Goal: Entertainment & Leisure: Browse casually

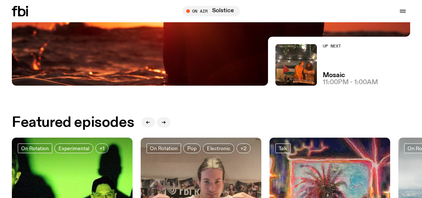
scroll to position [70, 0]
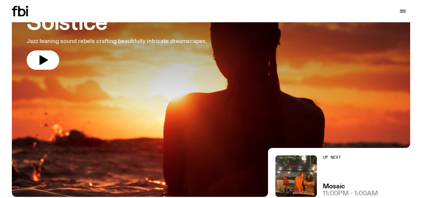
click at [23, 9] on icon at bounding box center [20, 11] width 16 height 10
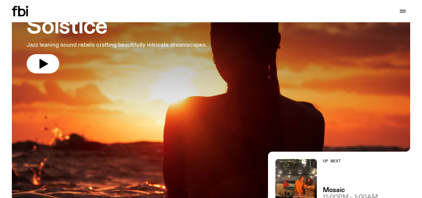
scroll to position [70, 0]
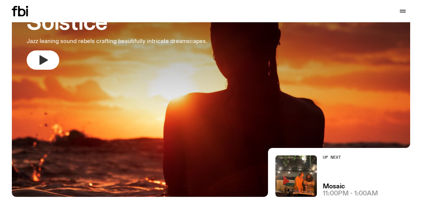
click at [42, 59] on icon "button" at bounding box center [44, 60] width 9 height 10
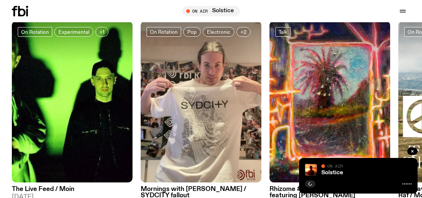
scroll to position [329, 0]
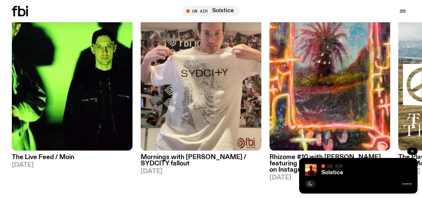
click at [412, 150] on icon "button" at bounding box center [412, 151] width 4 height 4
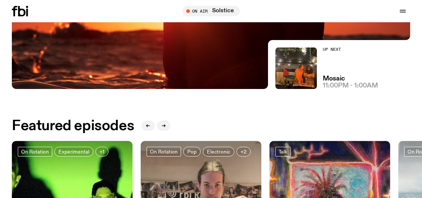
scroll to position [180, 0]
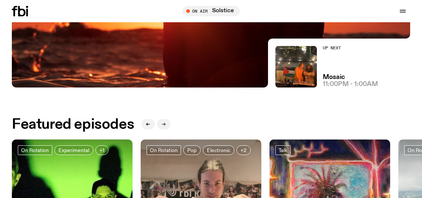
click at [164, 128] on button "button" at bounding box center [163, 124] width 13 height 10
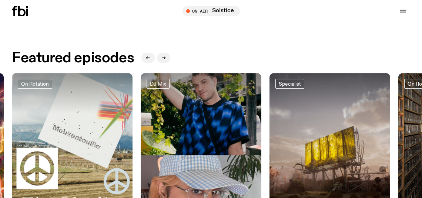
scroll to position [254, 0]
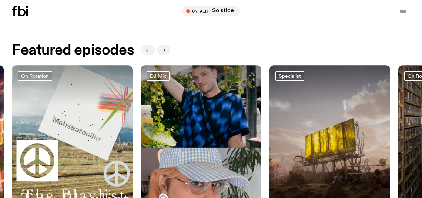
click at [165, 52] on icon "button" at bounding box center [163, 50] width 4 height 4
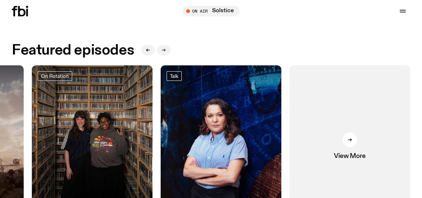
click at [165, 52] on icon "button" at bounding box center [163, 50] width 4 height 4
click at [351, 142] on div at bounding box center [349, 139] width 15 height 15
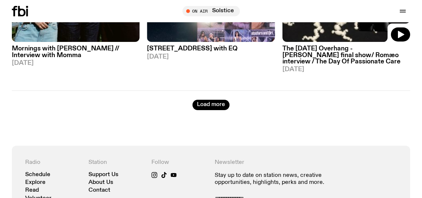
scroll to position [1699, 0]
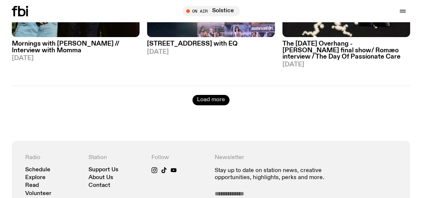
click at [198, 95] on button "Load more" at bounding box center [210, 100] width 37 height 10
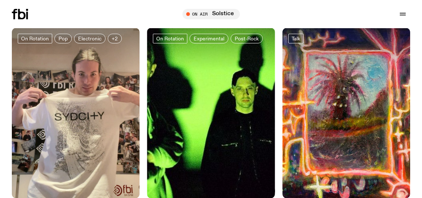
scroll to position [0, 0]
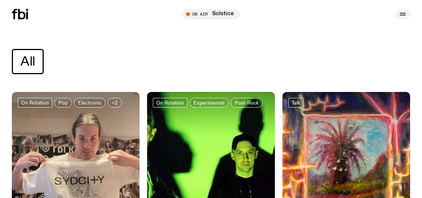
click at [407, 17] on button "button" at bounding box center [402, 14] width 15 height 10
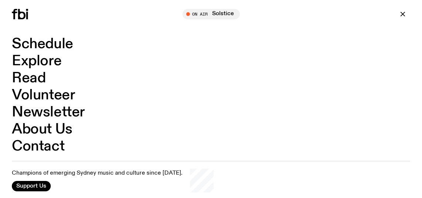
click at [34, 62] on link "Explore" at bounding box center [37, 61] width 50 height 14
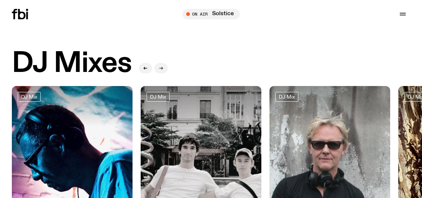
click at [162, 67] on icon "button" at bounding box center [161, 68] width 4 height 4
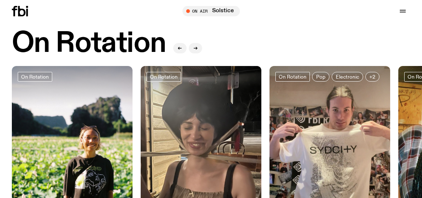
scroll to position [248, 0]
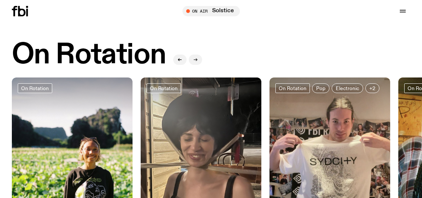
click at [196, 60] on icon "button" at bounding box center [195, 60] width 3 height 0
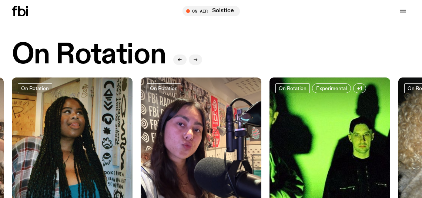
click at [196, 60] on icon "button" at bounding box center [195, 60] width 3 height 0
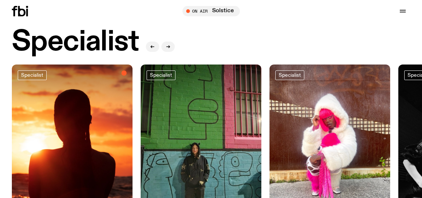
scroll to position [507, 0]
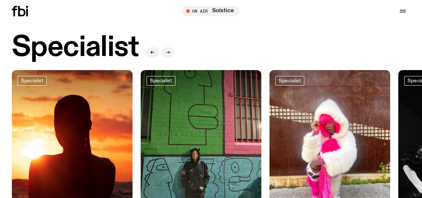
click at [167, 54] on icon "button" at bounding box center [168, 52] width 4 height 4
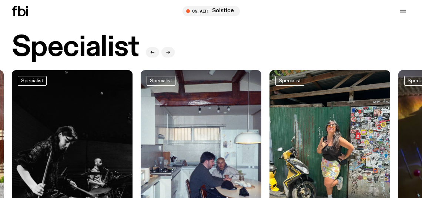
click at [168, 53] on icon "button" at bounding box center [168, 52] width 4 height 4
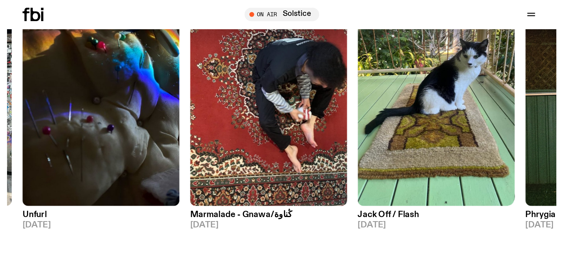
scroll to position [581, 0]
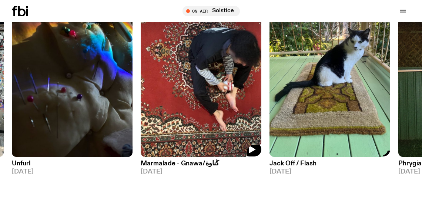
drag, startPoint x: 349, startPoint y: 135, endPoint x: 364, endPoint y: 151, distance: 21.5
click at [245, 123] on div "Specialist Solstice [DATE] Specialist The Bridge with [PERSON_NAME] [DATE] Spec…" at bounding box center [211, 85] width 398 height 179
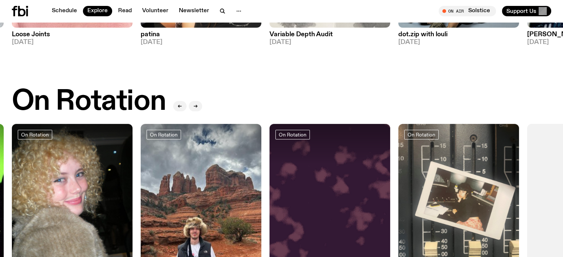
scroll to position [100, 0]
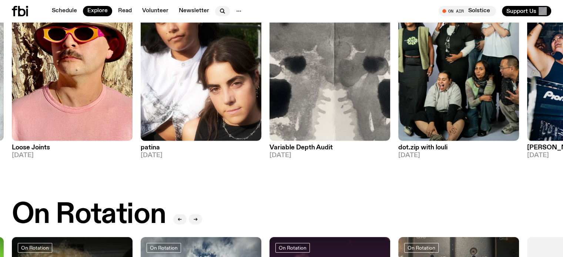
click at [221, 10] on icon "button" at bounding box center [222, 11] width 9 height 9
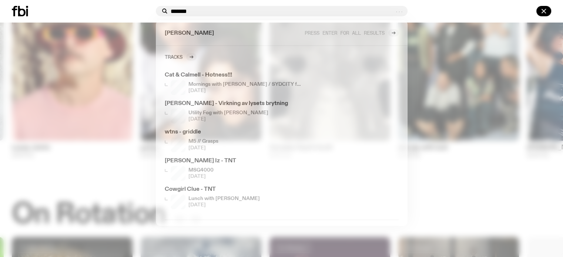
type input "*******"
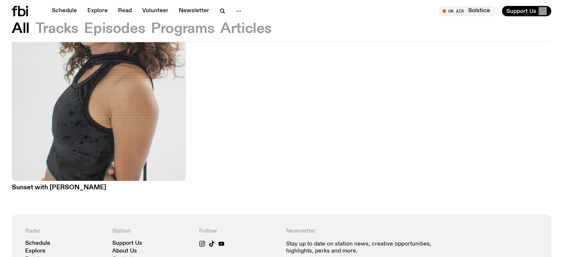
scroll to position [217, 0]
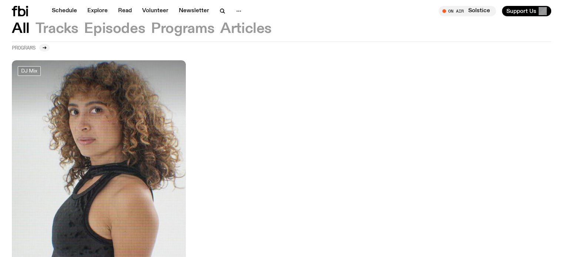
click at [50, 51] on link "Programs" at bounding box center [31, 47] width 38 height 7
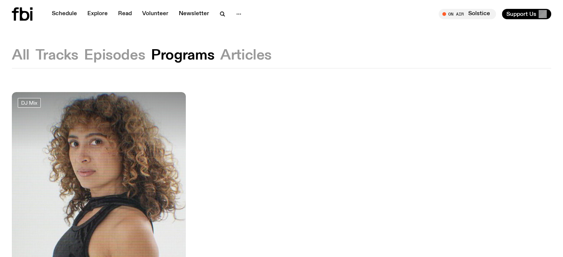
drag, startPoint x: 191, startPoint y: 57, endPoint x: 154, endPoint y: 50, distance: 38.0
click at [191, 57] on button "Programs" at bounding box center [182, 55] width 63 height 13
click at [134, 50] on button "Episodes" at bounding box center [114, 55] width 61 height 13
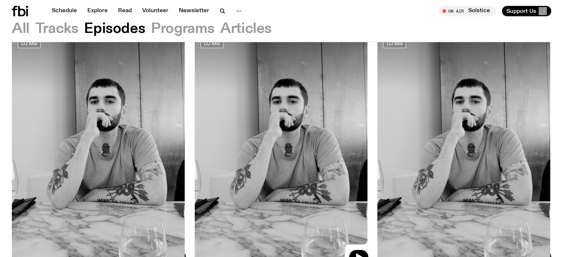
scroll to position [367, 0]
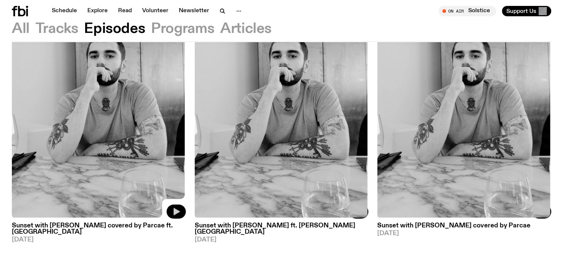
click at [176, 197] on icon "button" at bounding box center [177, 211] width 6 height 7
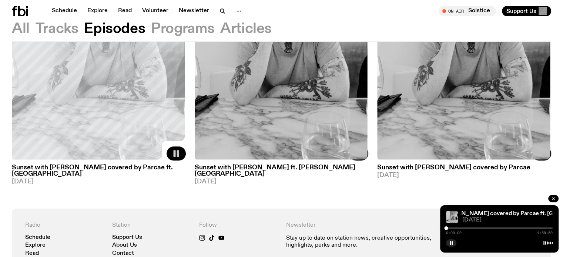
scroll to position [441, 0]
